Goal: Communication & Community: Answer question/provide support

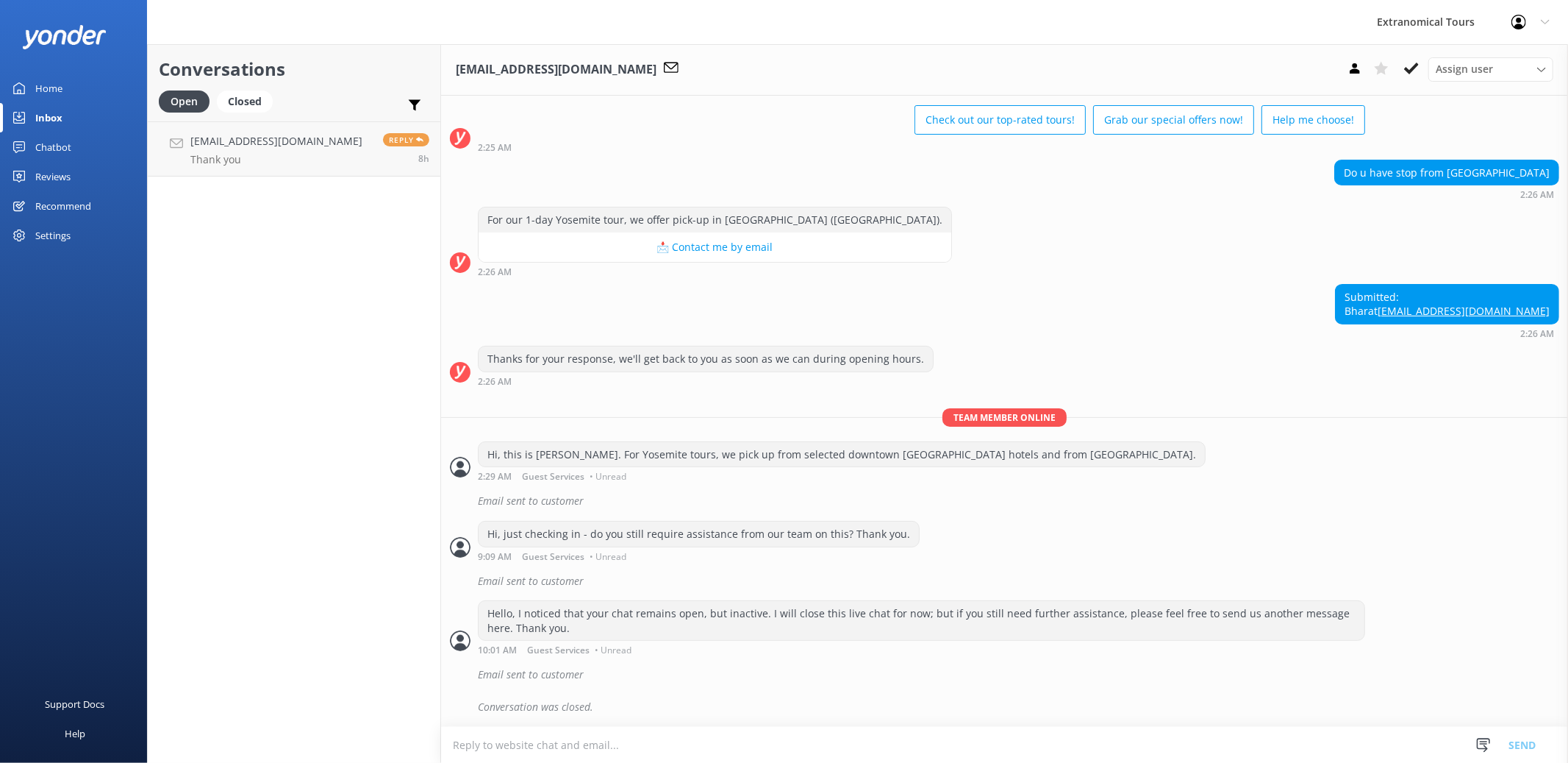
scroll to position [76, 0]
click at [247, 109] on div "Closed" at bounding box center [245, 101] width 56 height 22
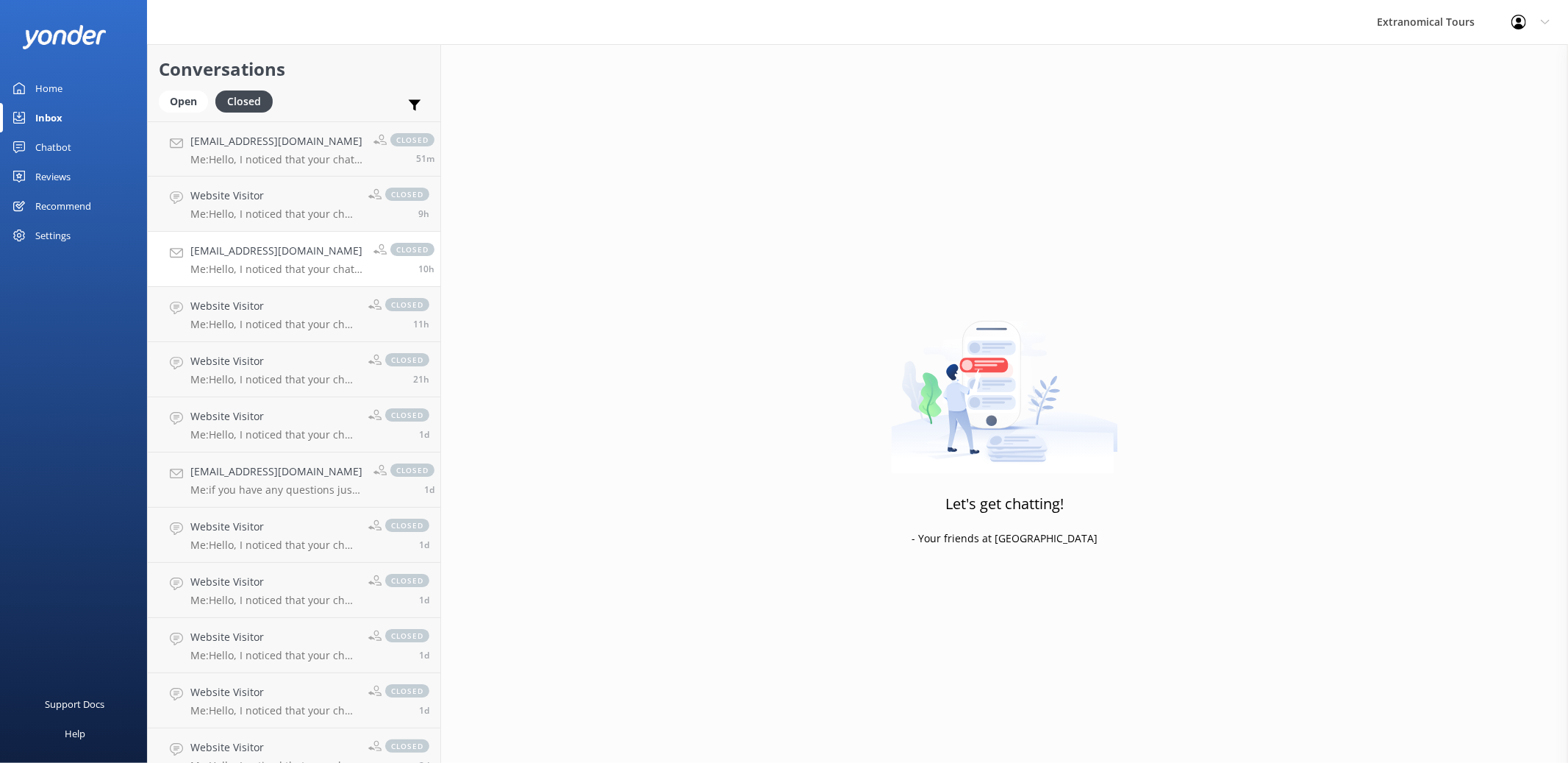
click at [252, 272] on p "Me: Hello, I noticed that your chat remains open, but inactive. I will close th…" at bounding box center [276, 268] width 172 height 13
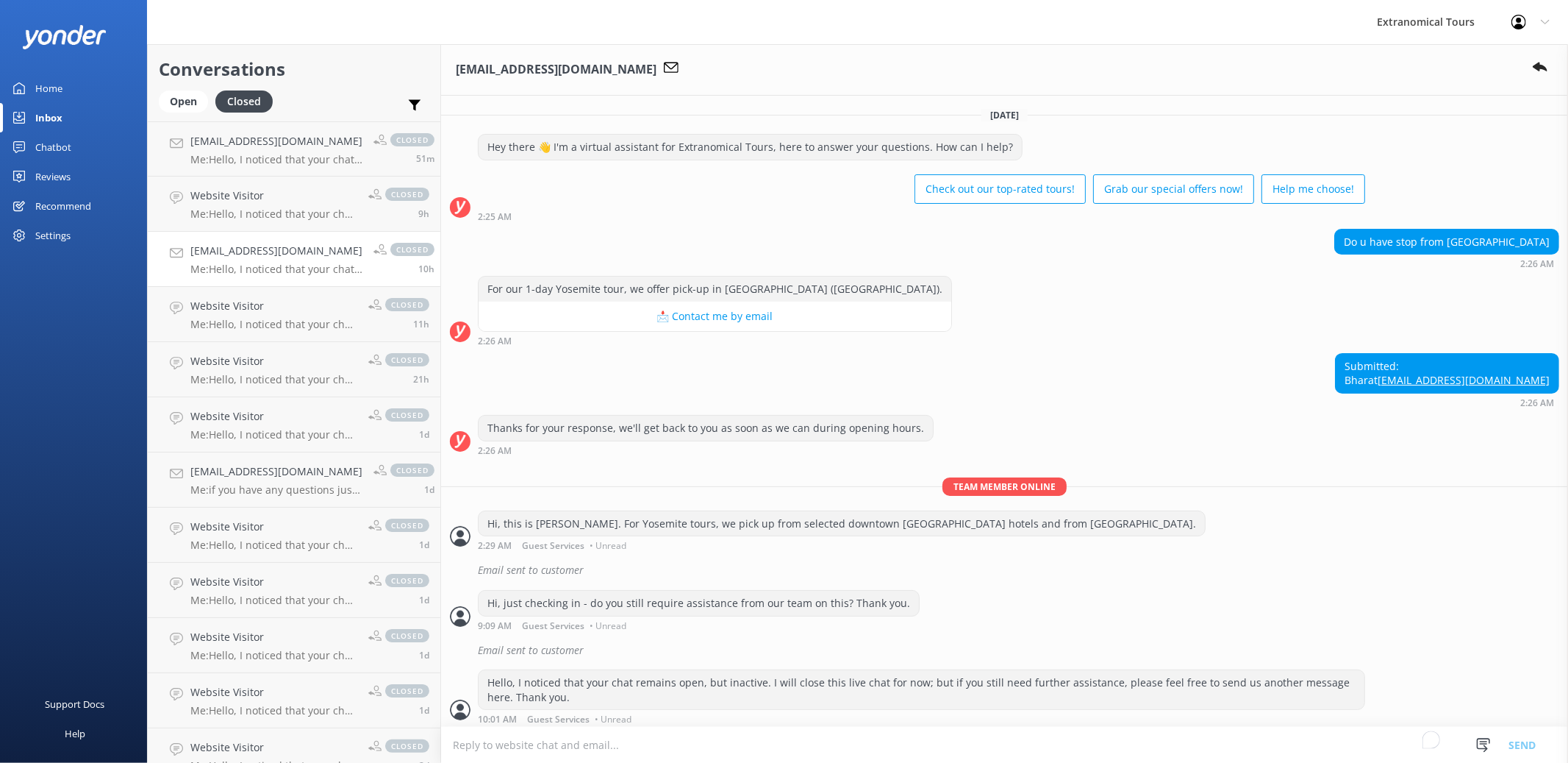
scroll to position [83, 0]
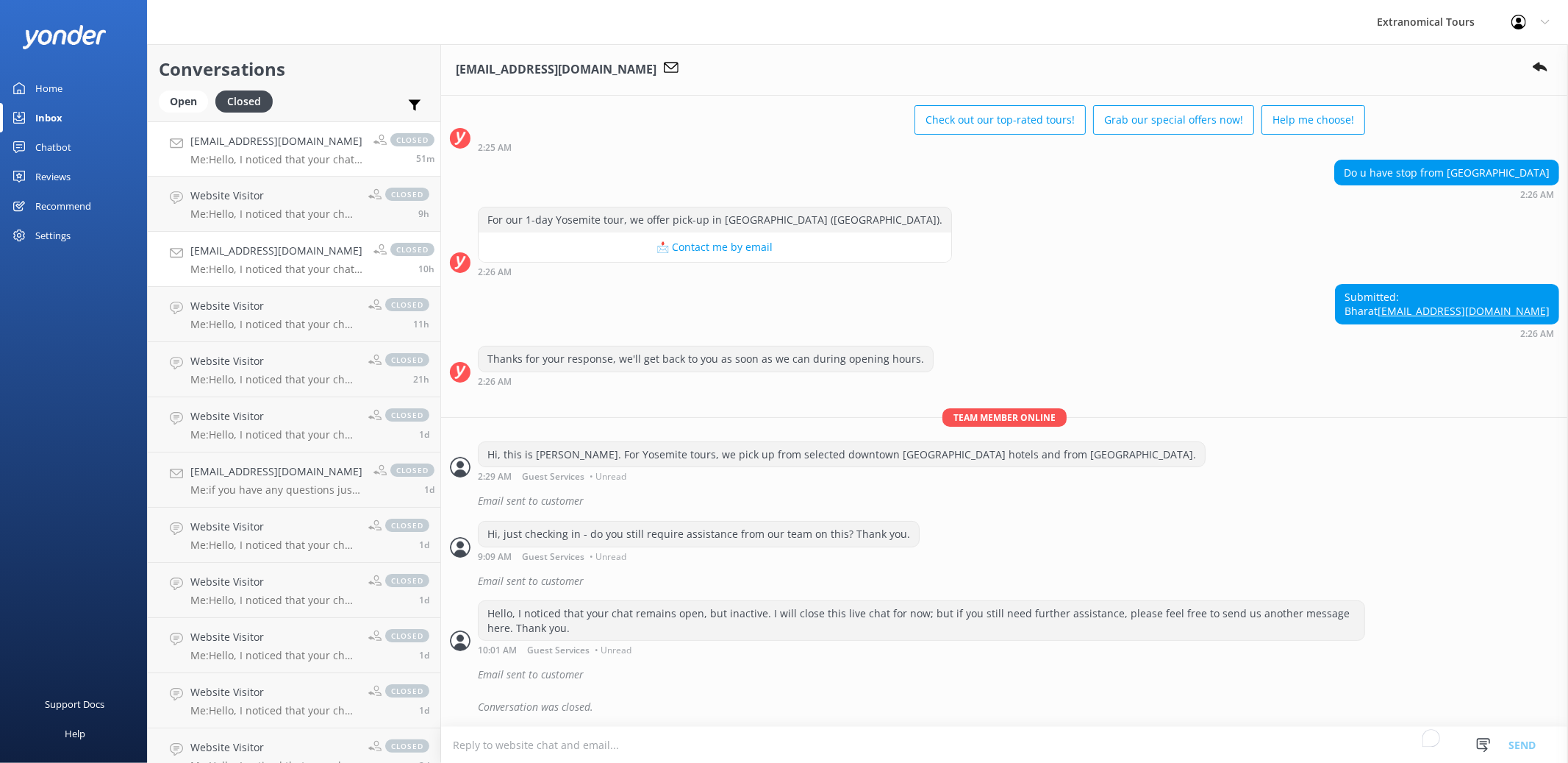
click at [262, 166] on p "Me: Hello, I noticed that your chat remains open, but inactive. I will close th…" at bounding box center [276, 159] width 172 height 13
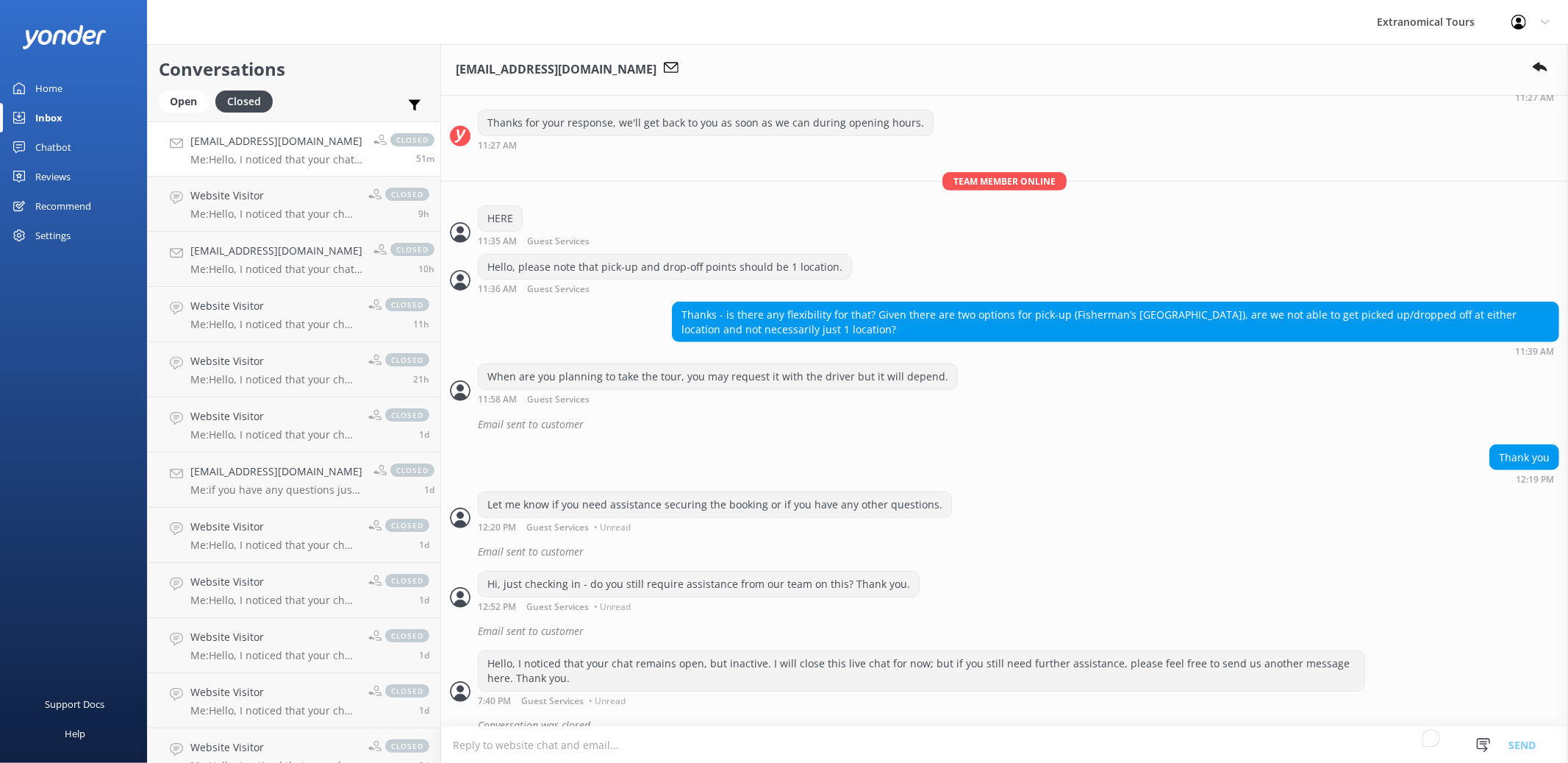
scroll to position [648, 0]
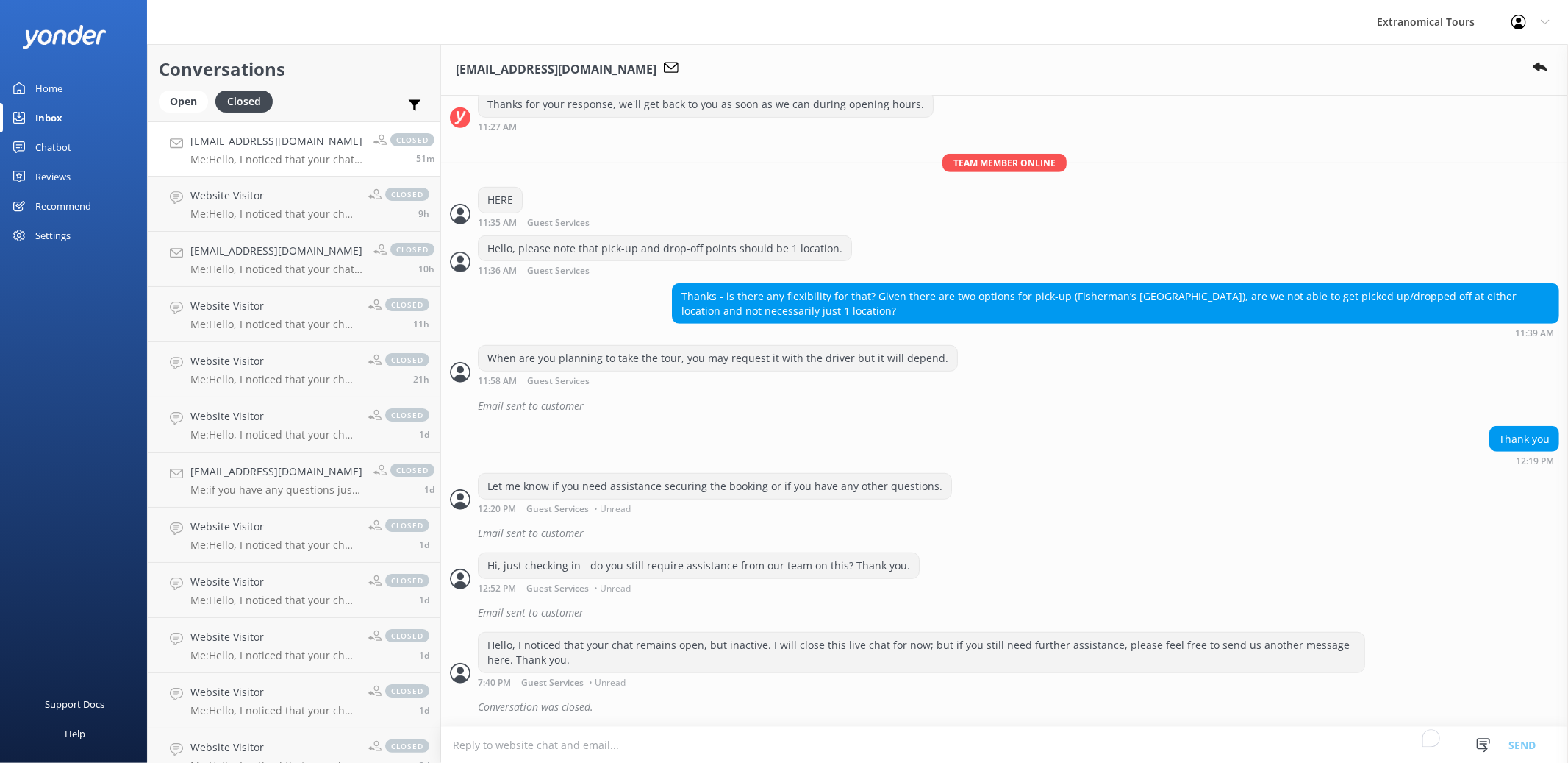
click at [548, 537] on div "Email sent to customer" at bounding box center [1018, 533] width 1082 height 25
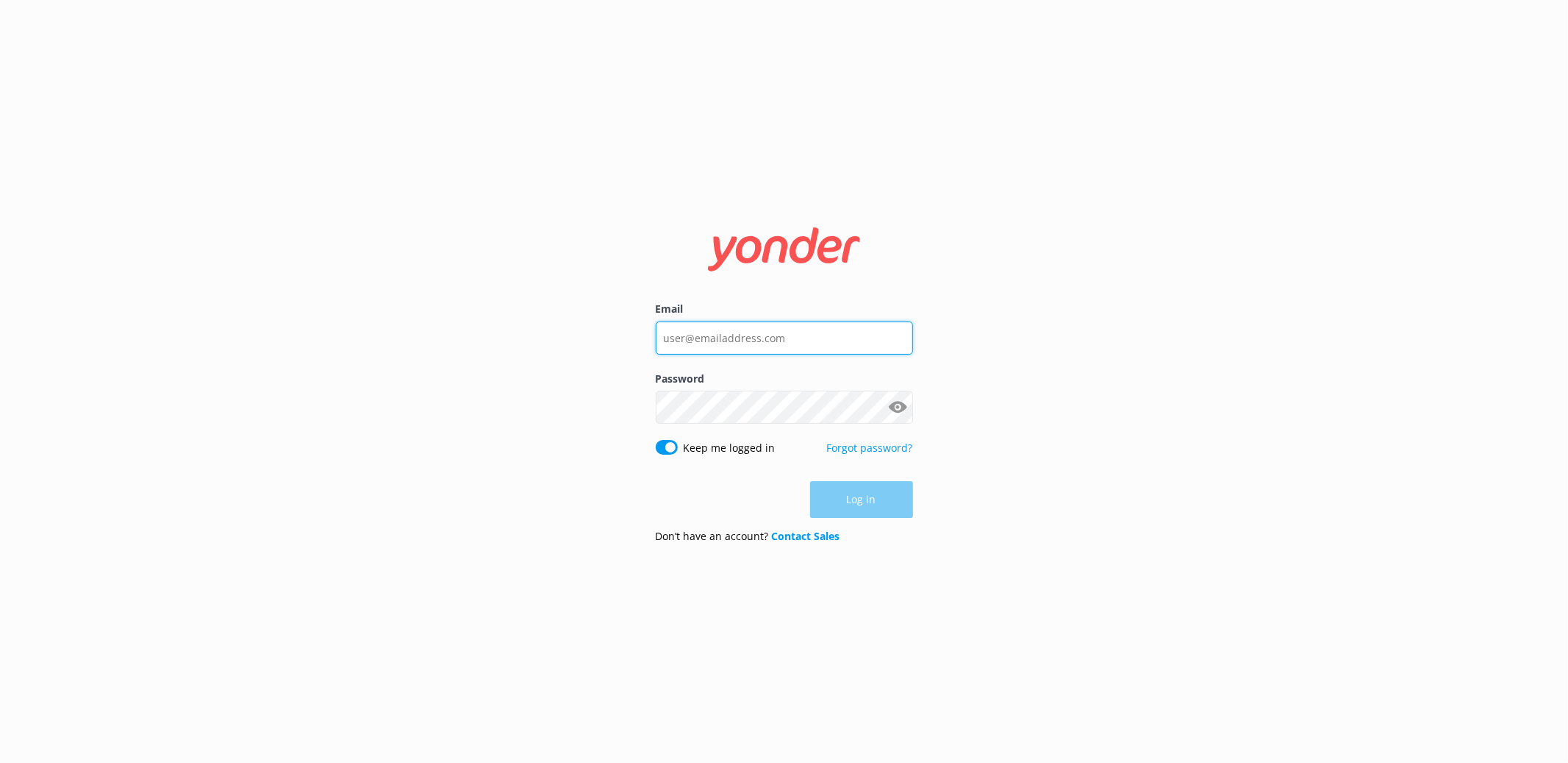
type input "[EMAIL_ADDRESS][DOMAIN_NAME]"
click at [872, 502] on div "Log in" at bounding box center [784, 500] width 258 height 37
click at [872, 502] on button "Log in" at bounding box center [861, 500] width 103 height 37
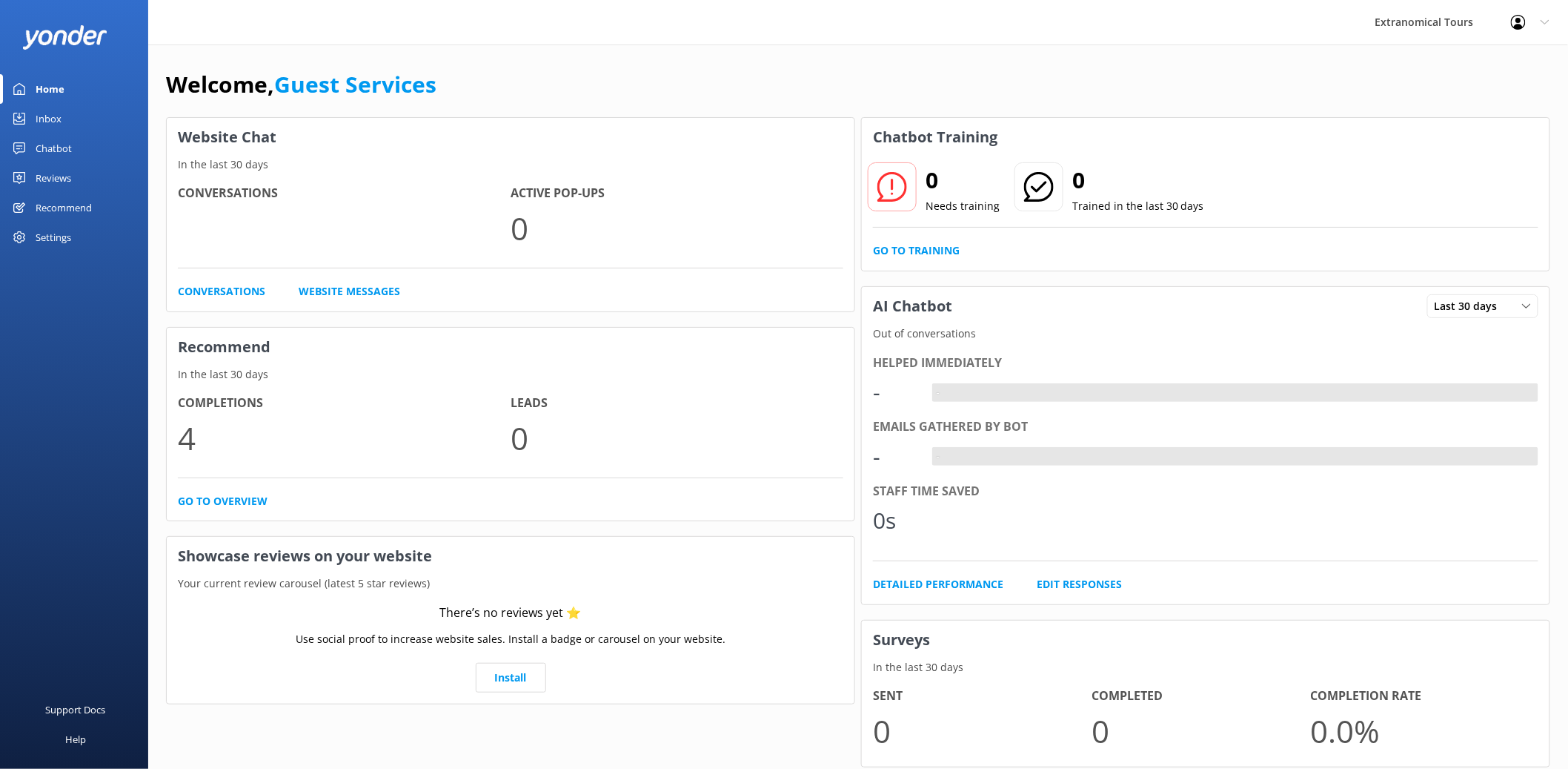
click at [102, 119] on link "Inbox" at bounding box center [74, 118] width 148 height 30
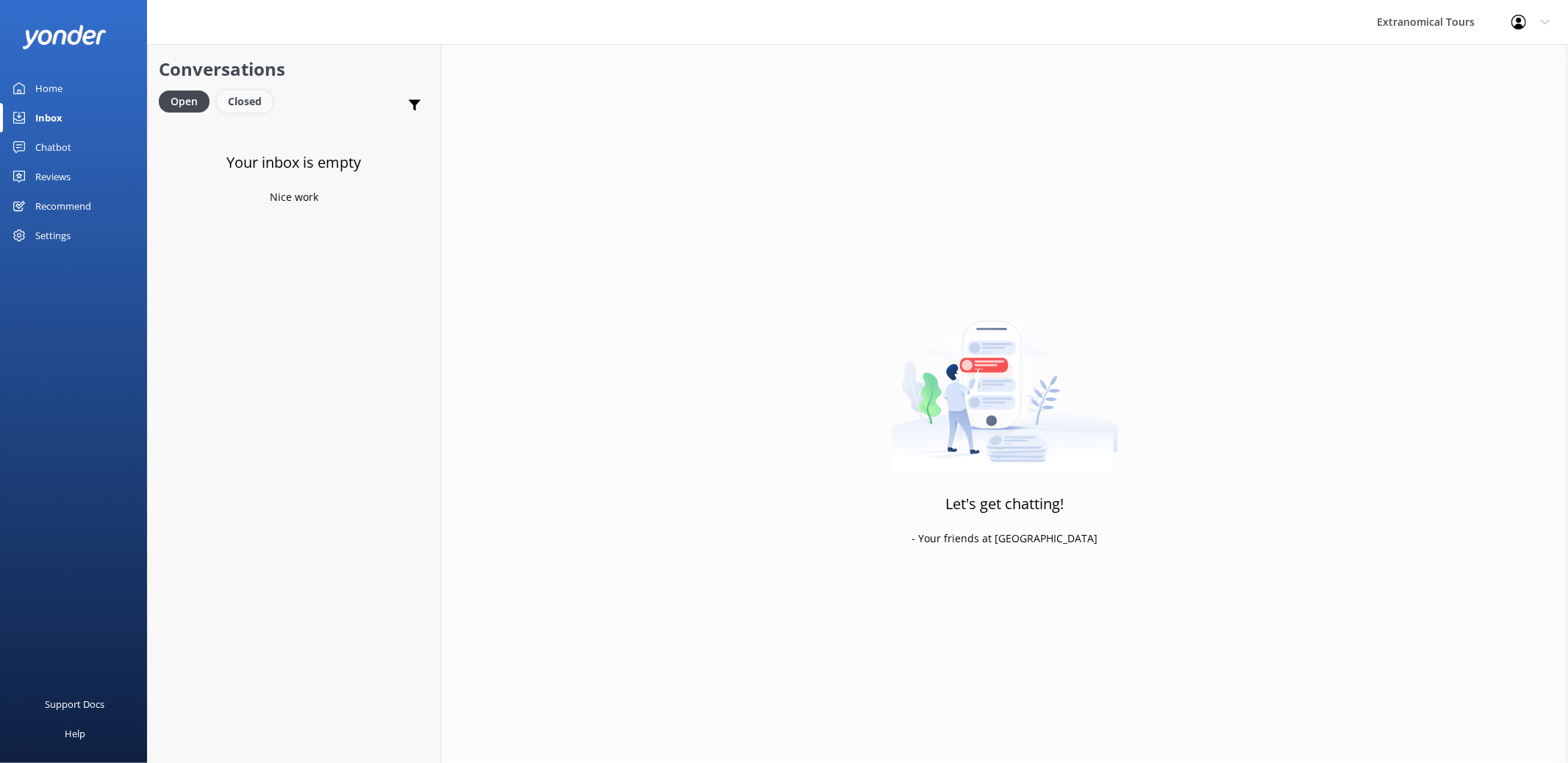
click at [256, 93] on div "Closed" at bounding box center [245, 101] width 56 height 22
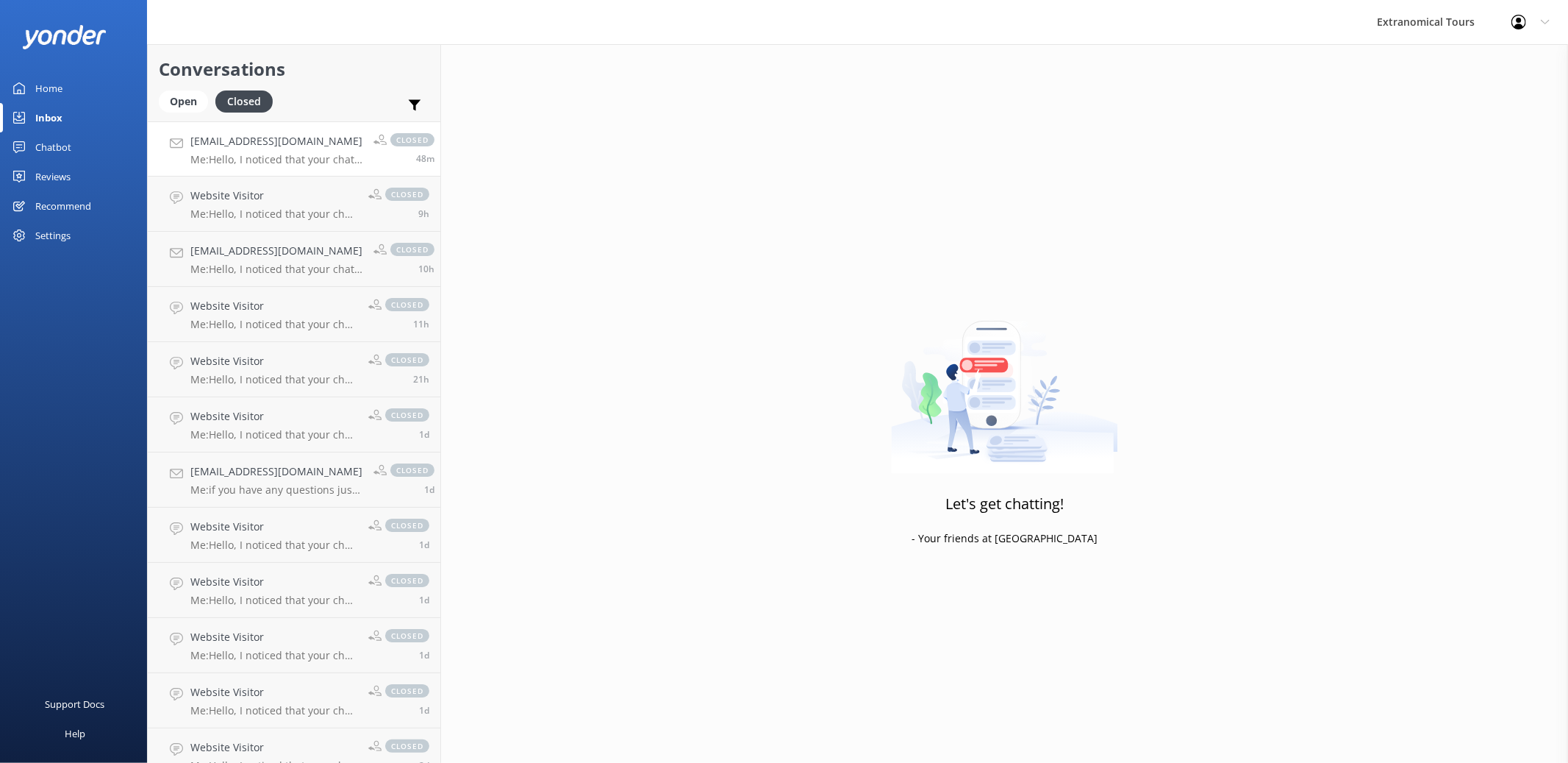
click at [258, 147] on h4 "[EMAIL_ADDRESS][DOMAIN_NAME]" at bounding box center [276, 141] width 172 height 16
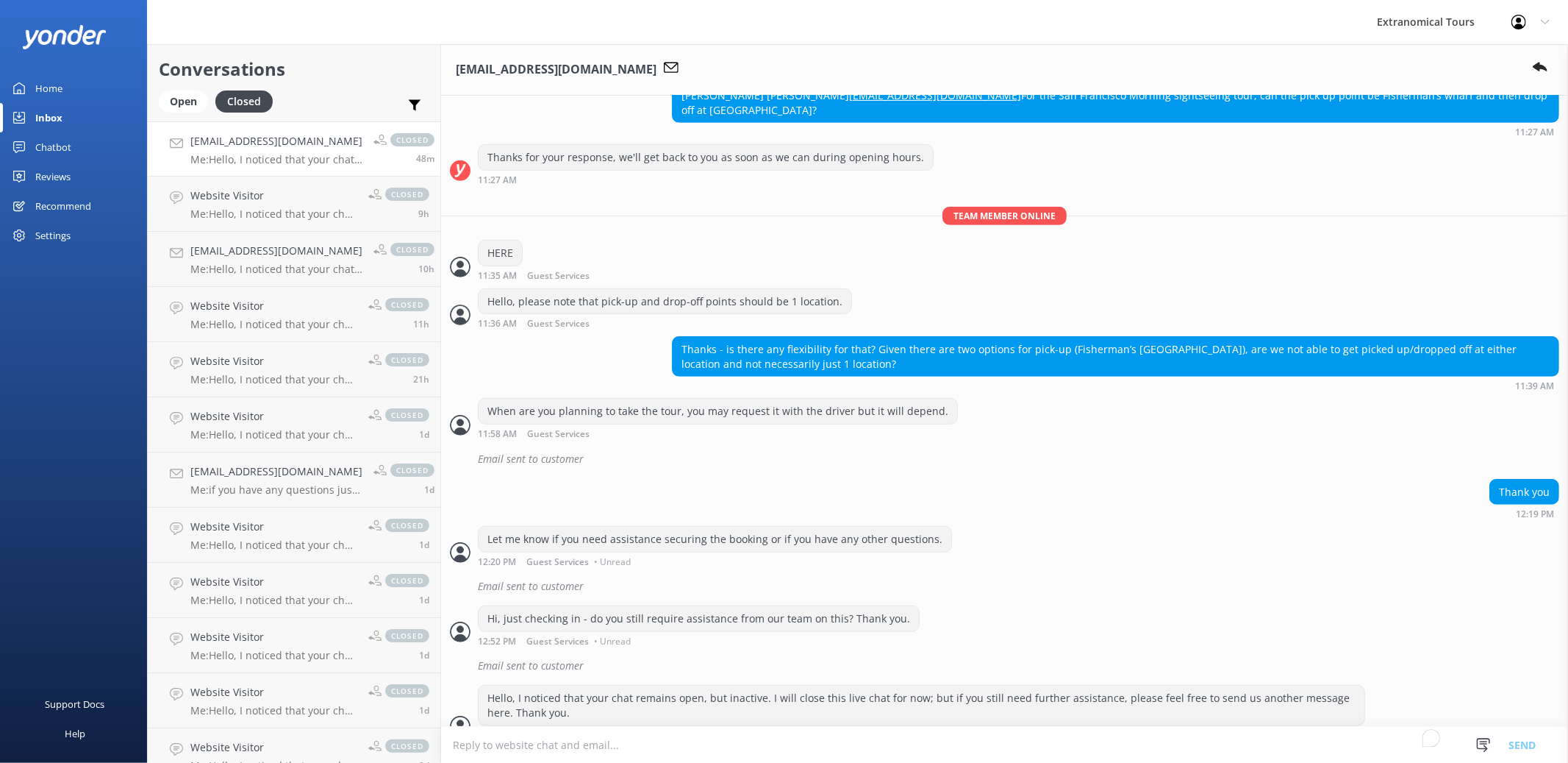
scroll to position [523, 0]
